Goal: Task Accomplishment & Management: Manage account settings

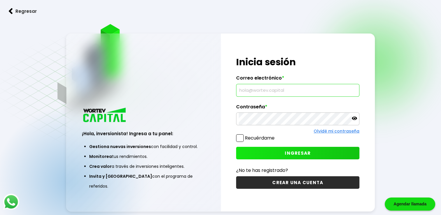
click at [282, 94] on input "text" at bounding box center [298, 90] width 118 height 12
type input "[EMAIL_ADDRESS][DOMAIN_NAME]"
click at [354, 120] on icon at bounding box center [354, 118] width 5 height 5
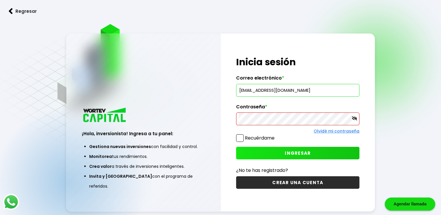
click at [14, 6] on button "Regresar" at bounding box center [23, 11] width 46 height 15
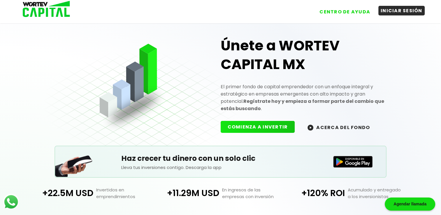
click at [399, 12] on button "INICIAR SESIÓN" at bounding box center [402, 11] width 46 height 10
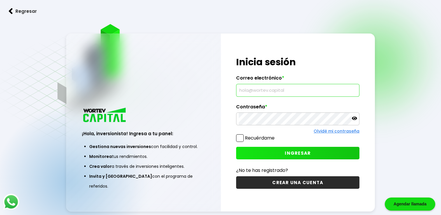
click at [324, 90] on input "text" at bounding box center [298, 90] width 118 height 12
type input "[EMAIL_ADDRESS][DOMAIN_NAME]"
click at [293, 120] on div "¡Hola, inversionista! Ingresa tus credenciales para iniciar sesión Inicia sesió…" at bounding box center [298, 123] width 154 height 179
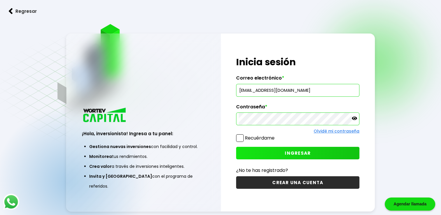
click at [299, 152] on span "INGRESAR" at bounding box center [298, 153] width 26 height 6
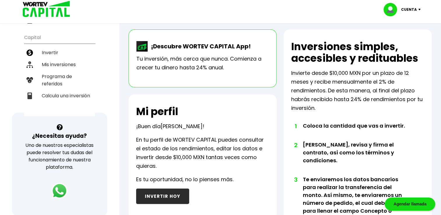
scroll to position [105, 0]
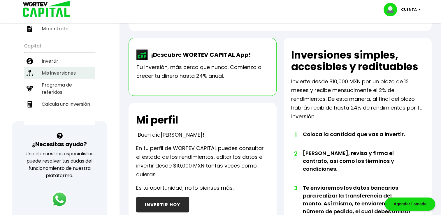
click at [69, 71] on li "Mis inversiones" at bounding box center [59, 73] width 71 height 12
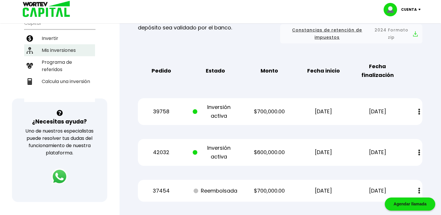
scroll to position [128, 0]
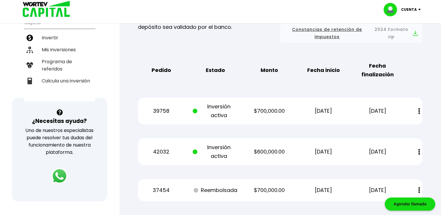
click at [111, 55] on div "¡Ya disponible! DESCARGA LA APP Invierte desde tu celular Buen día, [PERSON_NAM…" at bounding box center [59, 60] width 119 height 366
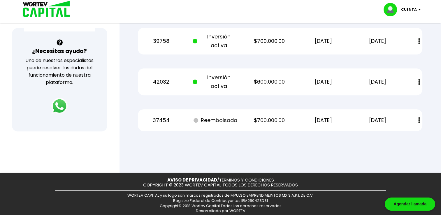
scroll to position [10, 0]
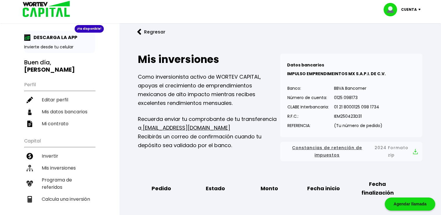
click at [414, 12] on p "Cuenta" at bounding box center [410, 9] width 16 height 9
click at [395, 35] on li "Cerrar sesión" at bounding box center [403, 39] width 47 height 12
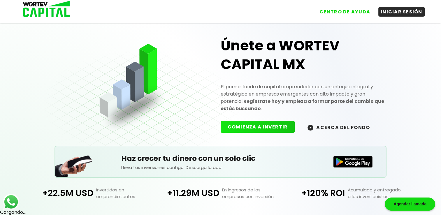
scroll to position [10, 0]
